Goal: Information Seeking & Learning: Learn about a topic

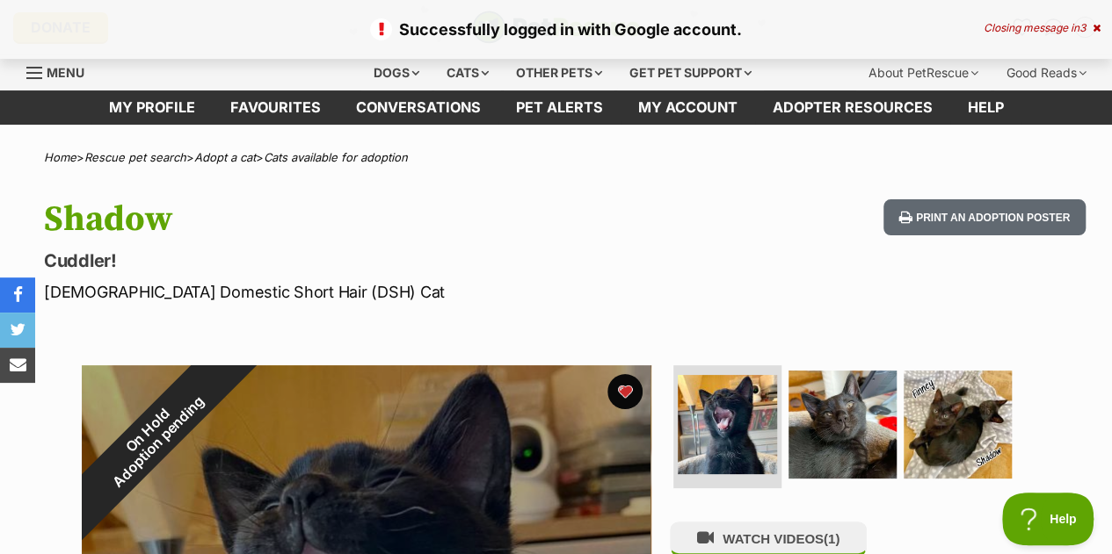
click at [1016, 25] on div "Closing message in 3" at bounding box center [1041, 28] width 117 height 12
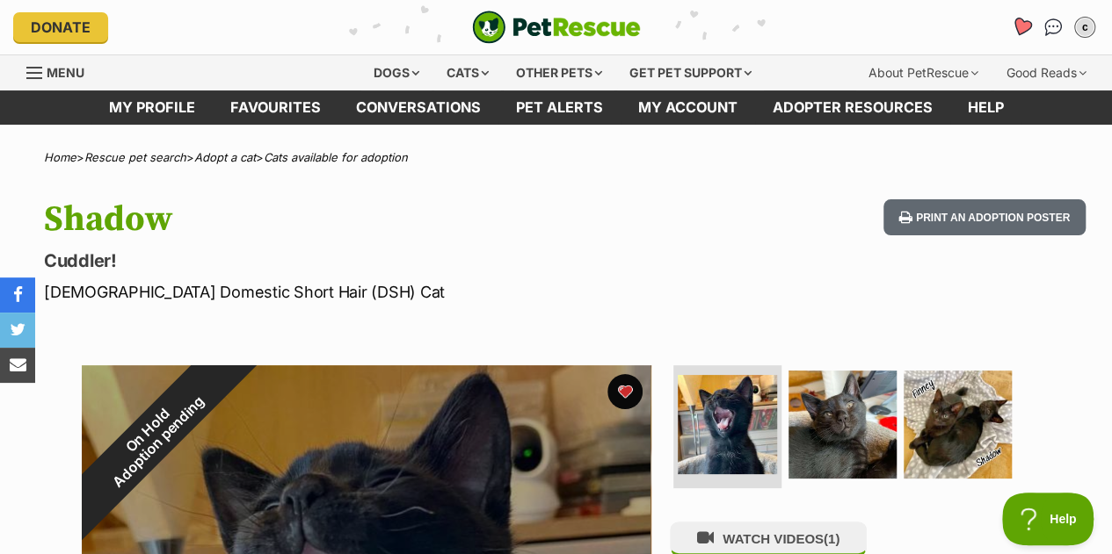
click at [1023, 36] on icon "Favourites" at bounding box center [1022, 27] width 24 height 23
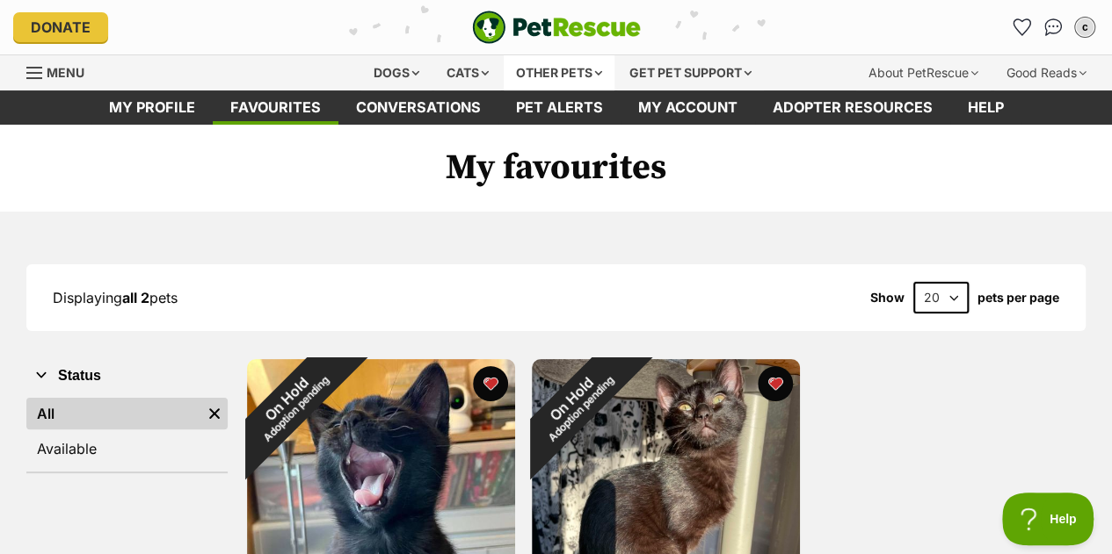
click at [536, 68] on div "Other pets" at bounding box center [559, 72] width 111 height 35
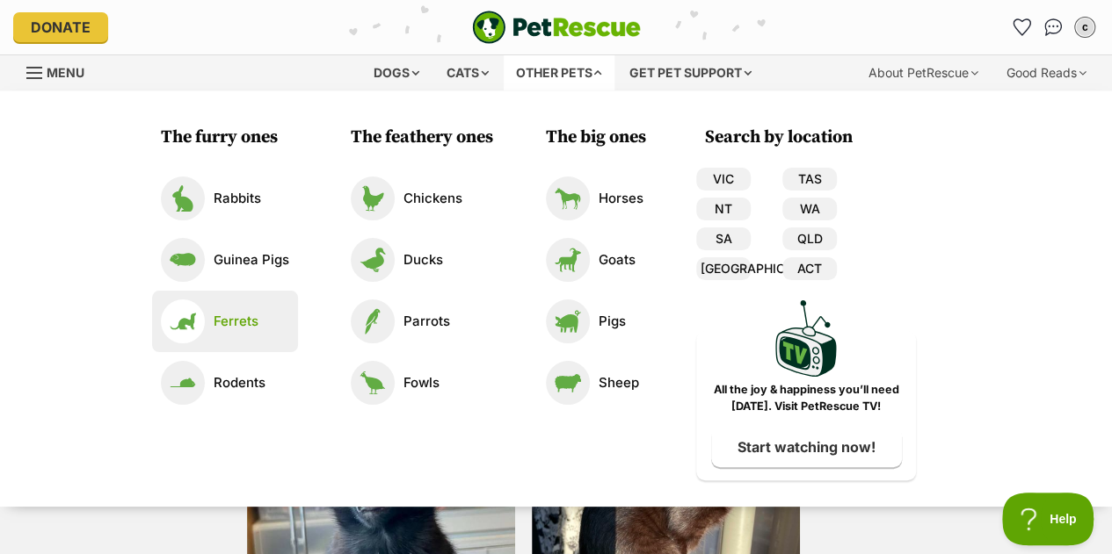
click at [257, 333] on link "Ferrets" at bounding box center [225, 322] width 128 height 44
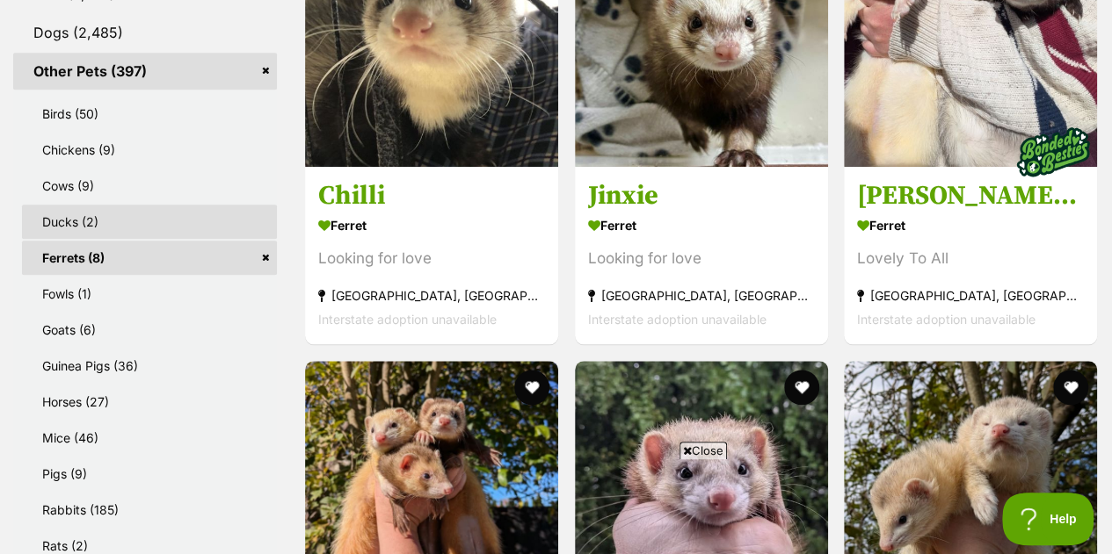
scroll to position [797, 0]
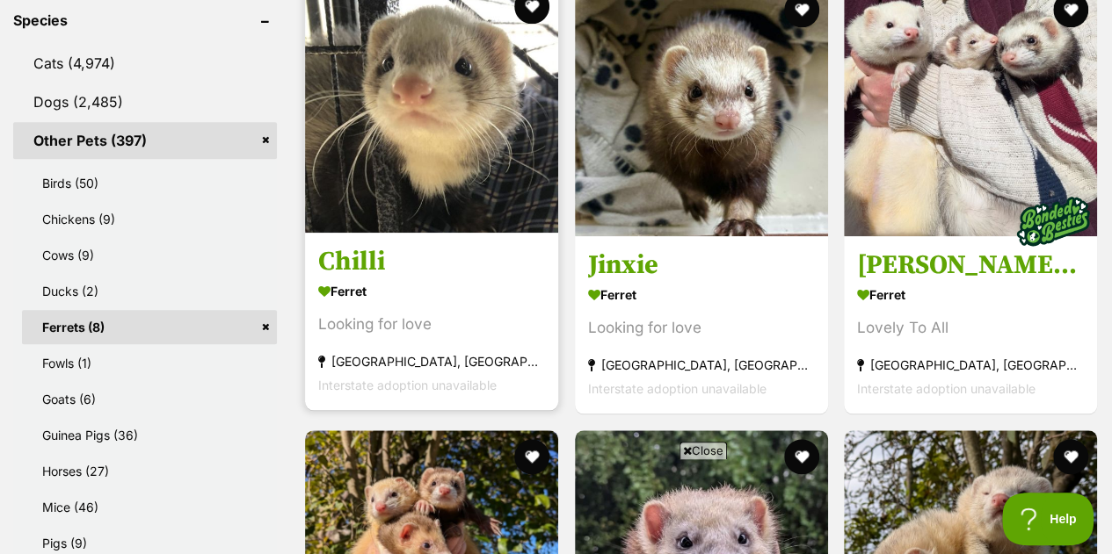
click at [515, 231] on img at bounding box center [431, 106] width 253 height 253
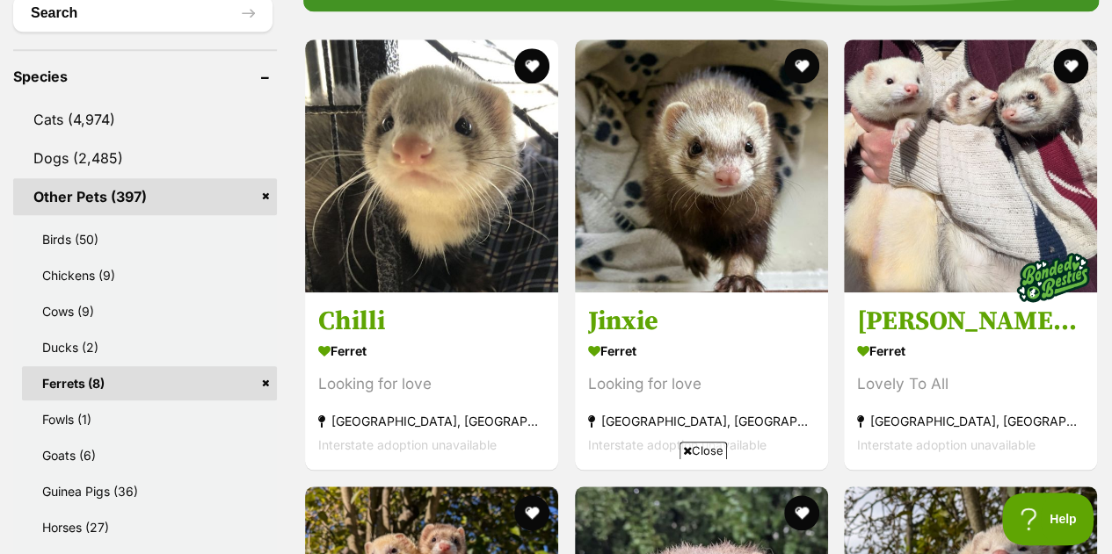
scroll to position [594, 0]
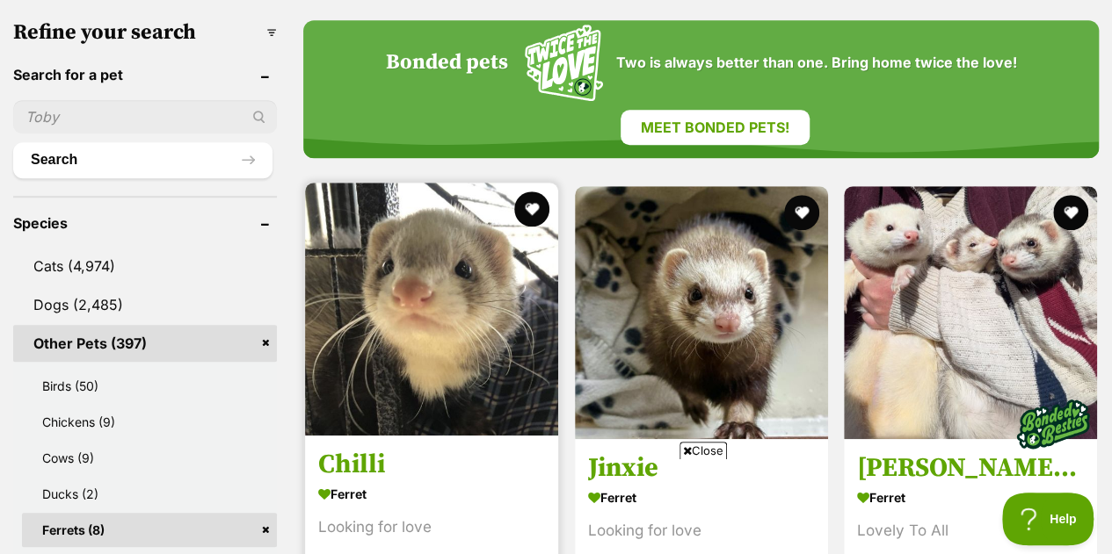
click at [481, 337] on img at bounding box center [431, 309] width 253 height 253
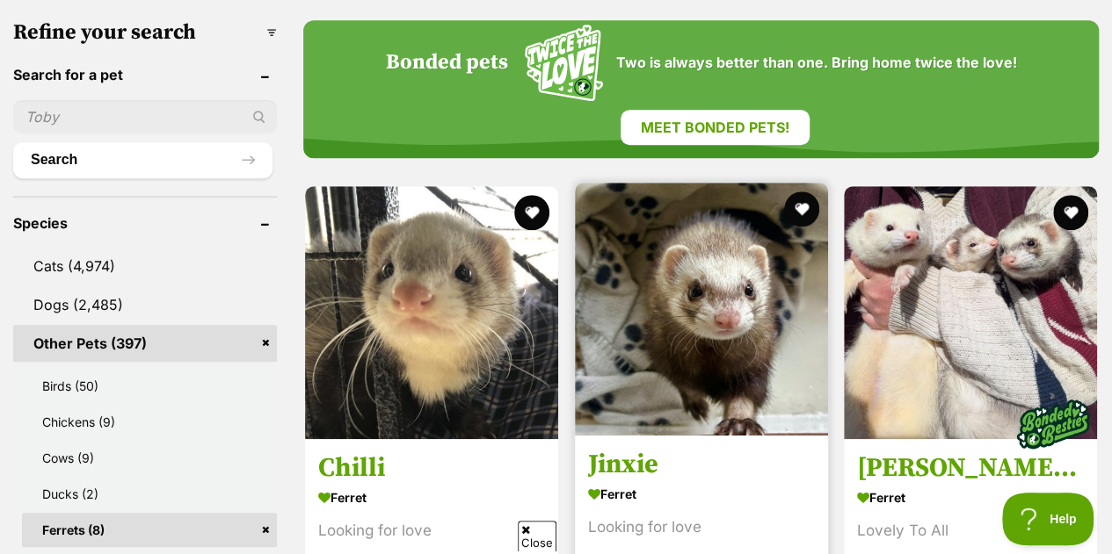
click at [740, 342] on img at bounding box center [701, 309] width 253 height 253
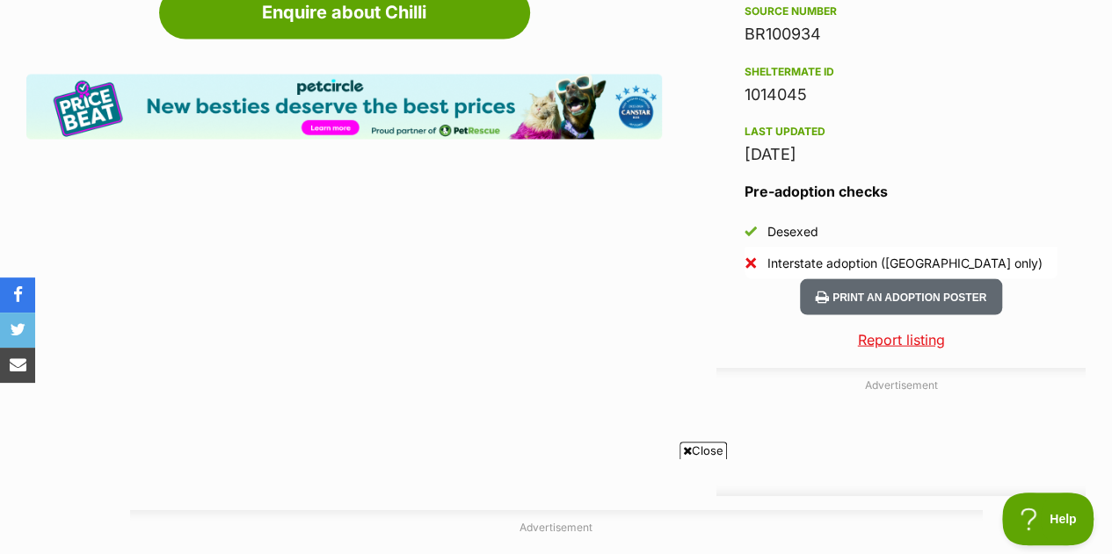
scroll to position [1605, 0]
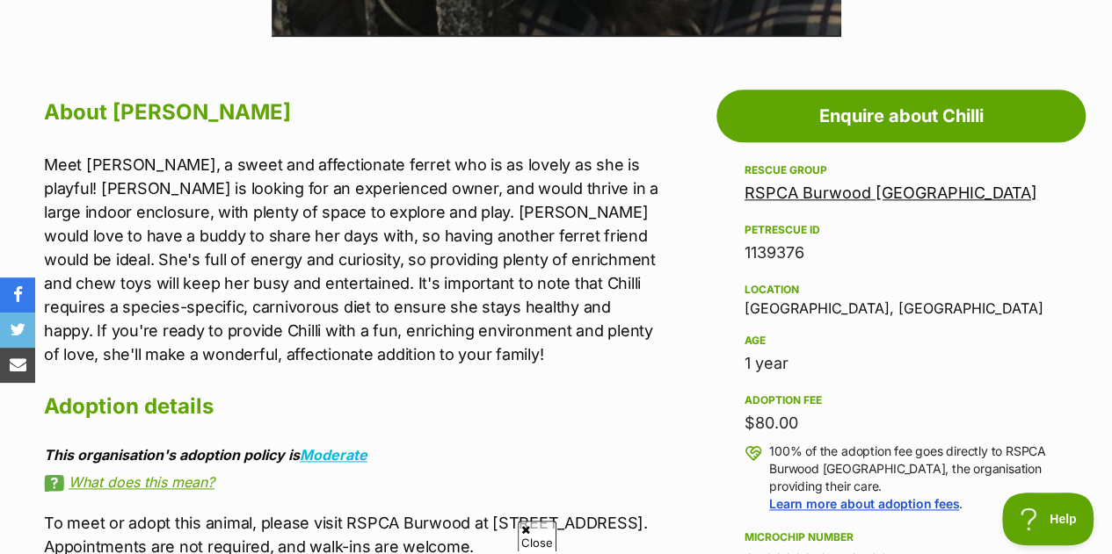
scroll to position [900, 0]
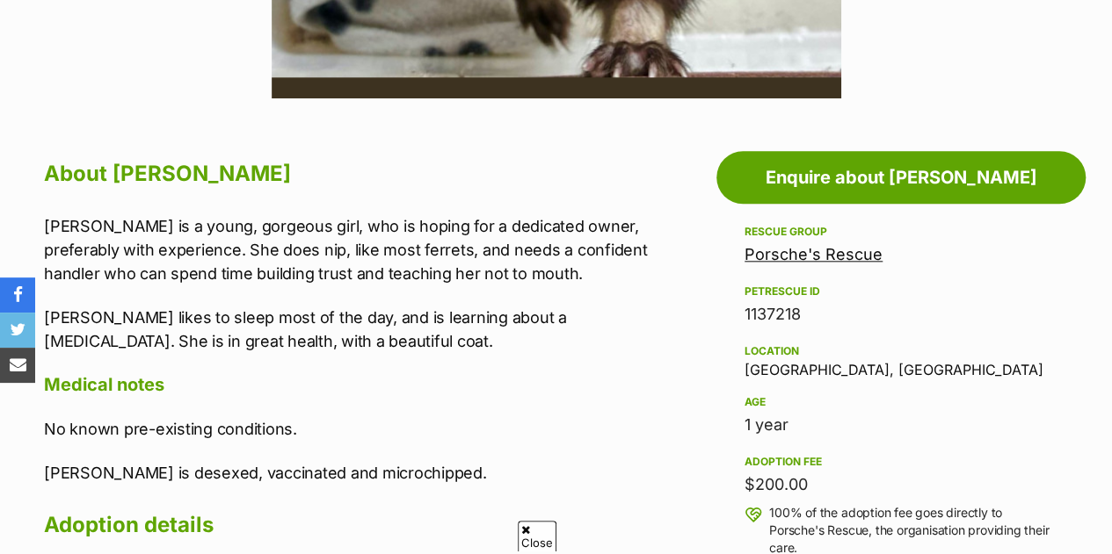
scroll to position [903, 0]
